Goal: Task Accomplishment & Management: Manage account settings

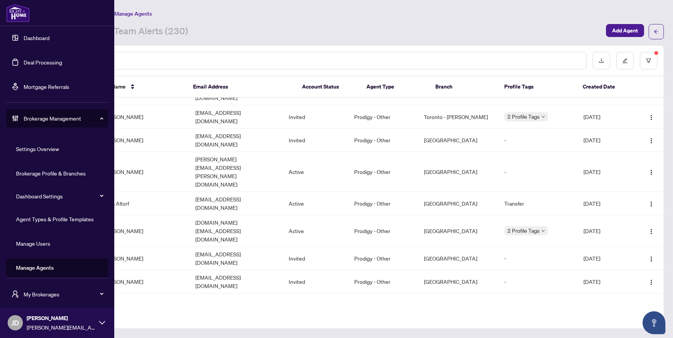
scroll to position [14, 0]
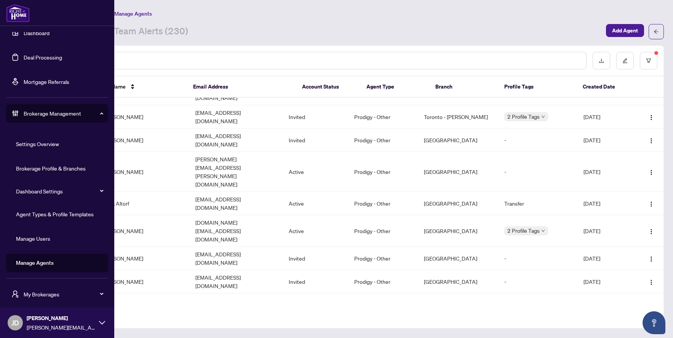
click at [48, 143] on link "Settings Overview" at bounding box center [37, 143] width 43 height 7
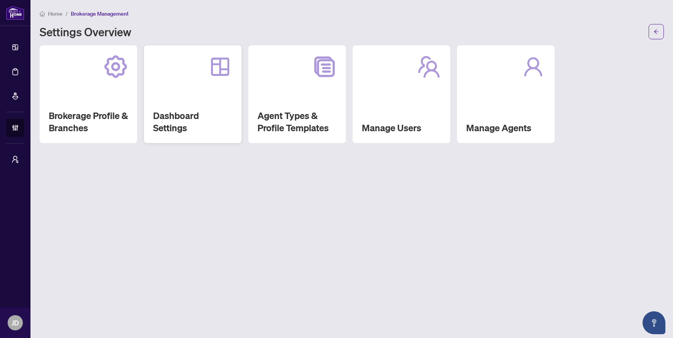
click at [218, 115] on h2 "Dashboard Settings" at bounding box center [192, 121] width 79 height 24
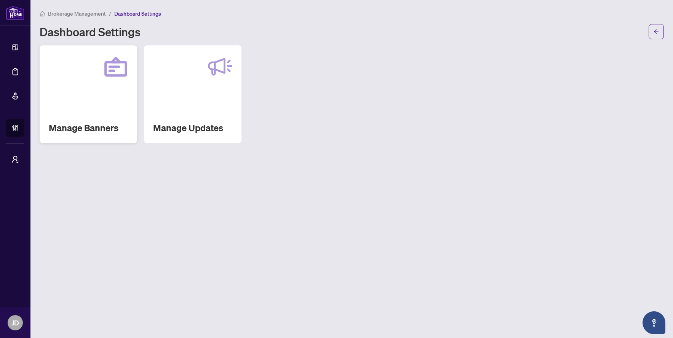
click at [89, 99] on div "Manage Banners" at bounding box center [89, 94] width 98 height 98
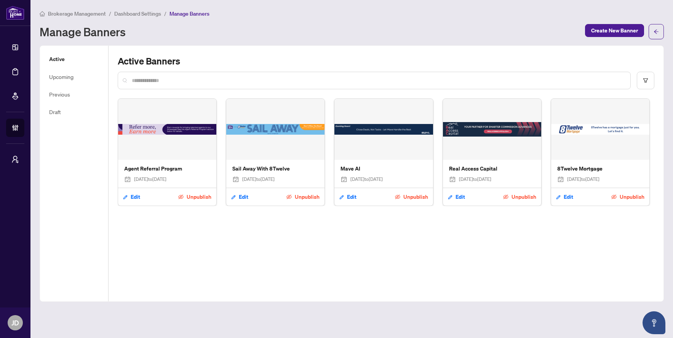
click at [476, 153] on img at bounding box center [492, 129] width 98 height 61
click at [484, 131] on img at bounding box center [492, 129] width 98 height 61
click at [459, 195] on span "Edit" at bounding box center [461, 197] width 10 height 12
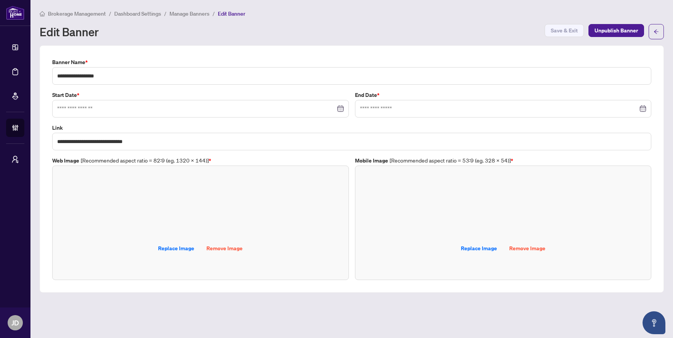
type input "**********"
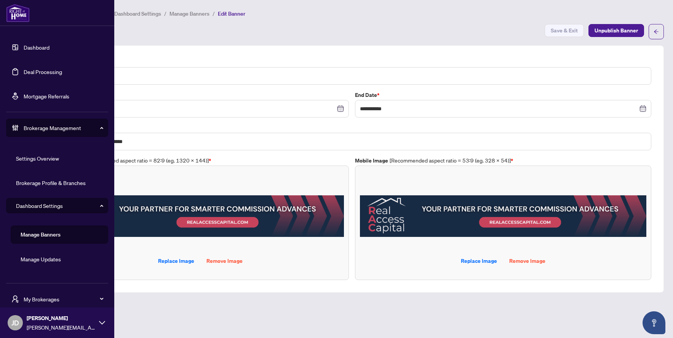
click at [14, 14] on img at bounding box center [18, 13] width 24 height 18
